Goal: Find specific page/section: Find specific page/section

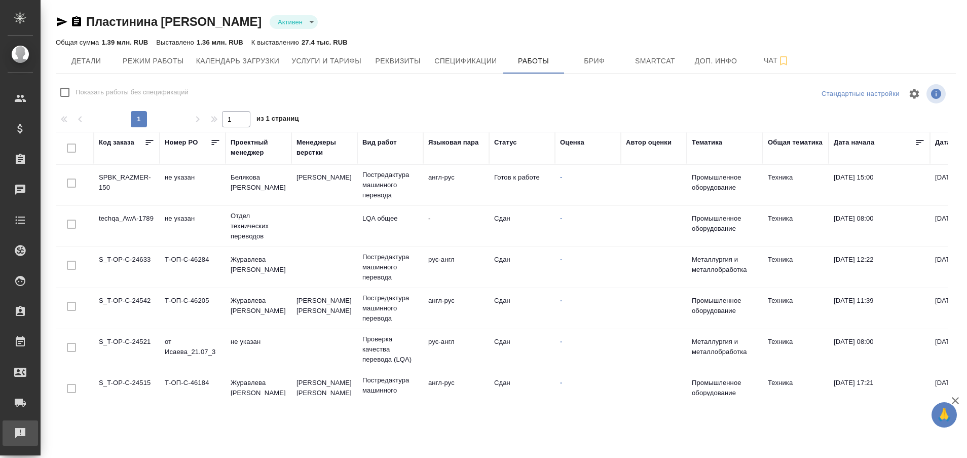
click at [20, 433] on div "Рекламации" at bounding box center [7, 432] width 25 height 15
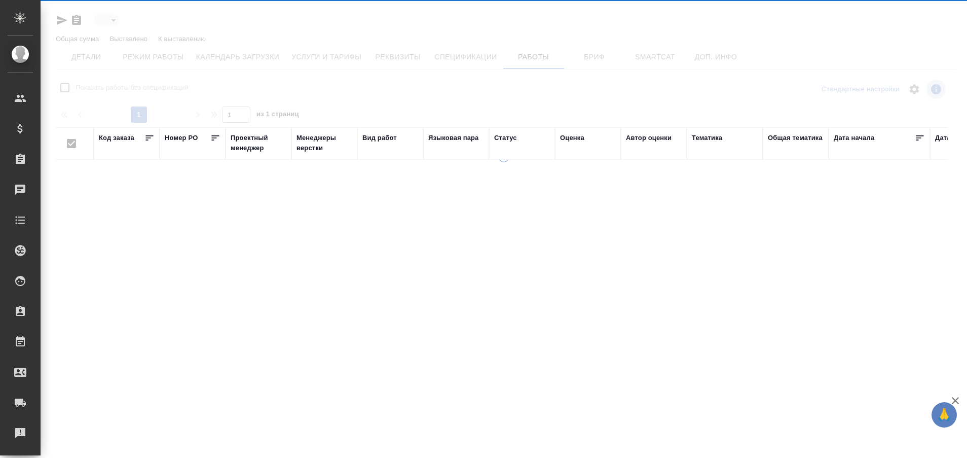
type input "active"
checkbox input "false"
